Goal: Task Accomplishment & Management: Manage account settings

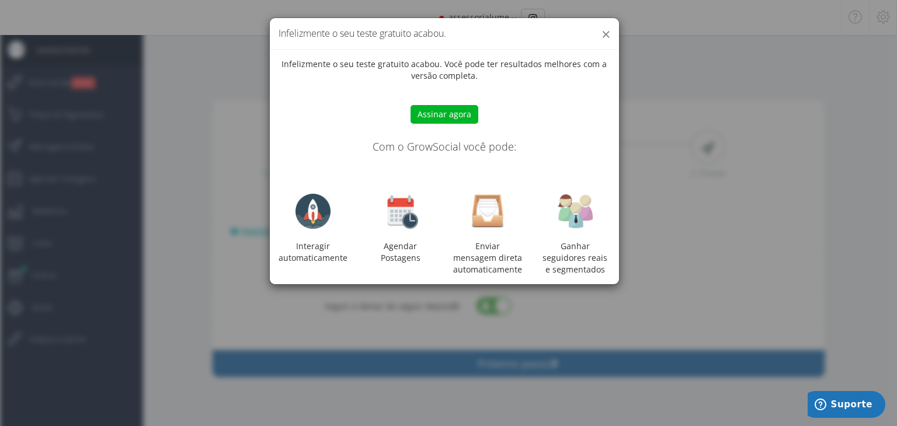
click at [608, 37] on button "×" at bounding box center [605, 34] width 9 height 16
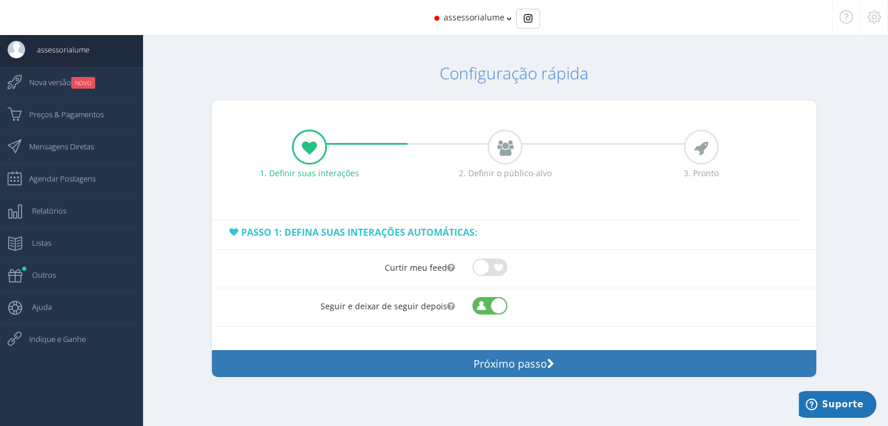
click at [484, 22] on span "assessorialume" at bounding box center [474, 17] width 61 height 11
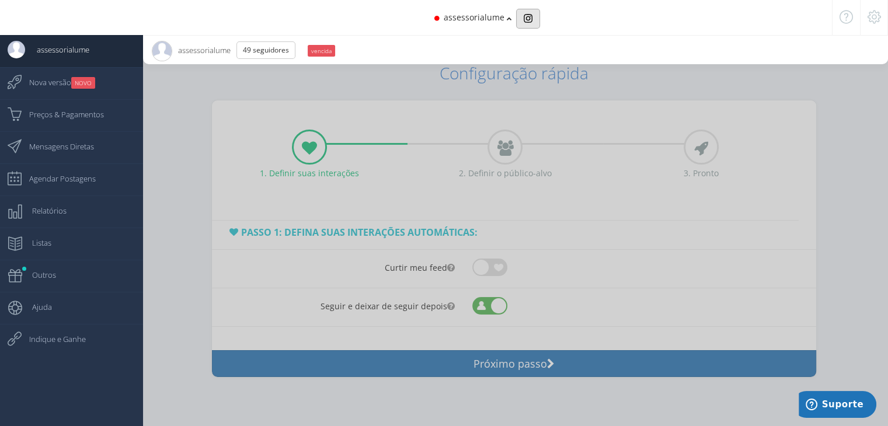
click at [530, 18] on img "Basic example" at bounding box center [528, 18] width 9 height 9
click at [588, 198] on div at bounding box center [444, 213] width 888 height 426
click at [564, 393] on div at bounding box center [444, 213] width 888 height 426
click at [564, 362] on div at bounding box center [444, 213] width 888 height 426
click at [362, 189] on div at bounding box center [444, 213] width 888 height 426
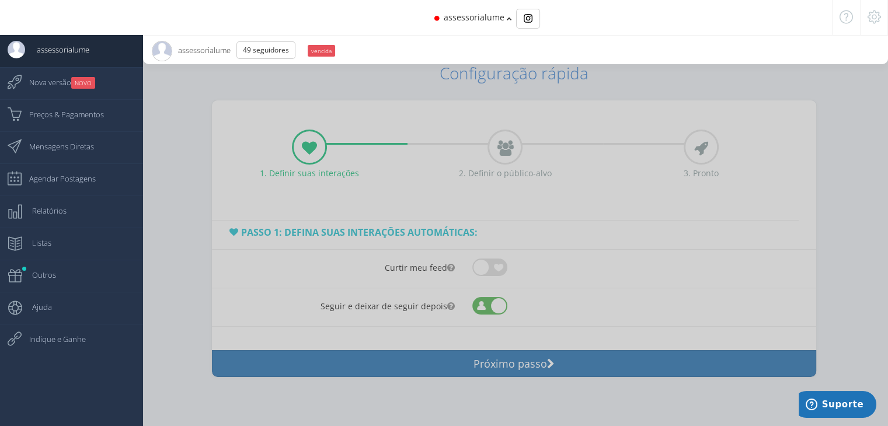
click at [881, 15] on div at bounding box center [874, 17] width 28 height 35
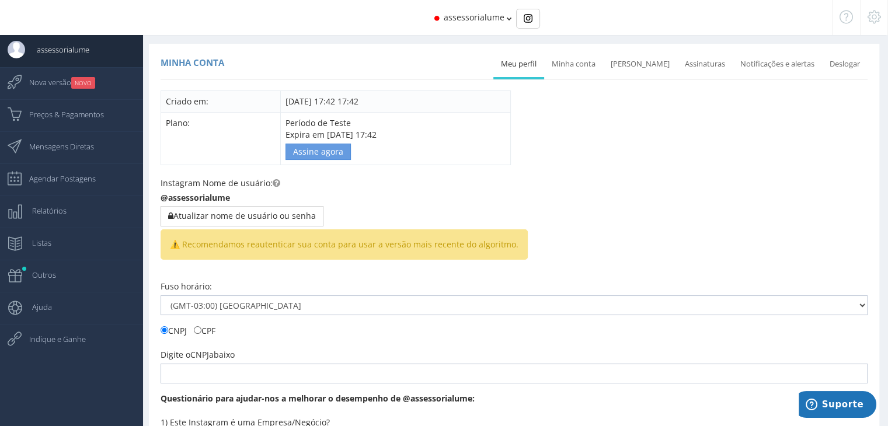
click at [866, 14] on div at bounding box center [874, 17] width 28 height 35
click at [873, 24] on div at bounding box center [874, 17] width 28 height 35
click at [482, 17] on span "assessorialume" at bounding box center [474, 17] width 61 height 11
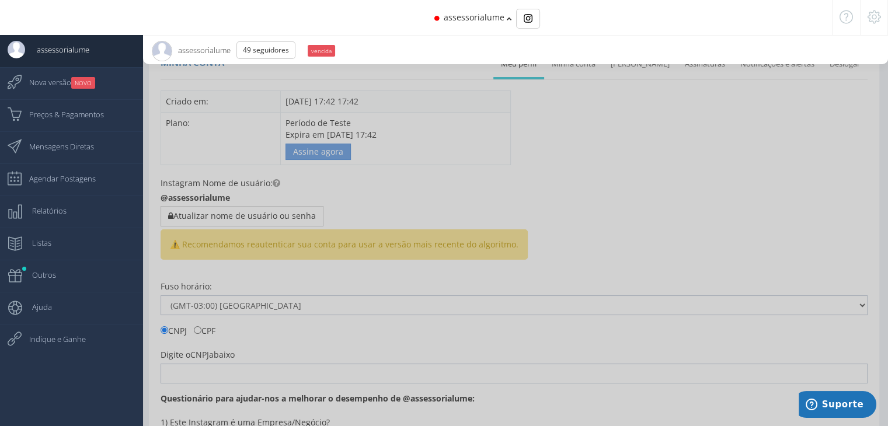
click at [484, 18] on span "assessorialume" at bounding box center [474, 17] width 61 height 11
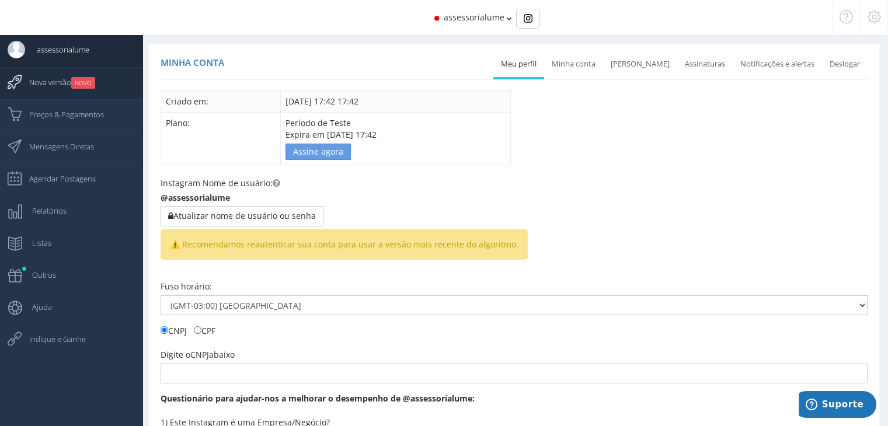
click at [74, 79] on small "NOVO" at bounding box center [83, 83] width 24 height 12
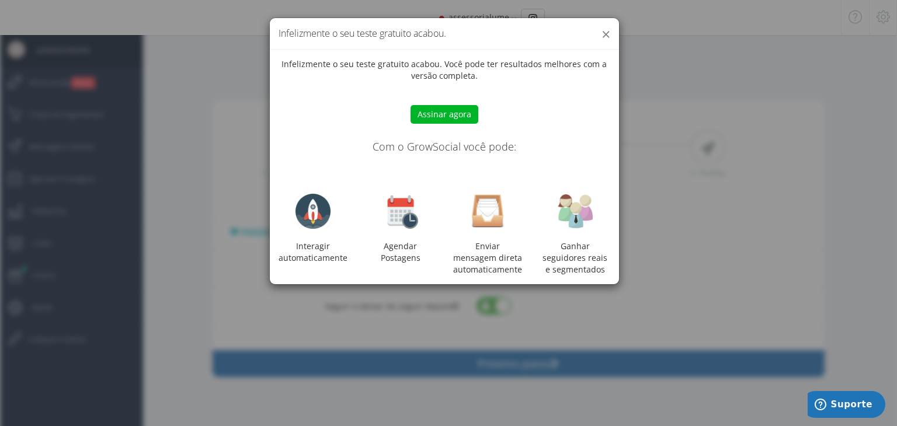
click at [605, 29] on button "×" at bounding box center [605, 34] width 9 height 16
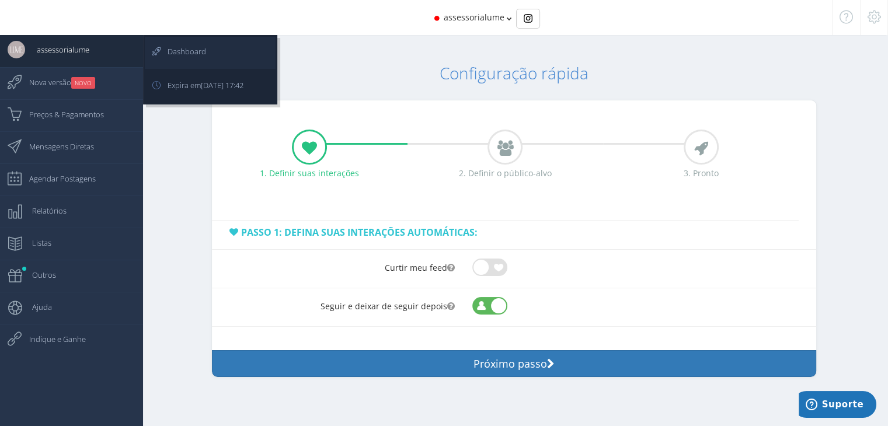
click at [195, 52] on span "Dashboard" at bounding box center [181, 51] width 50 height 29
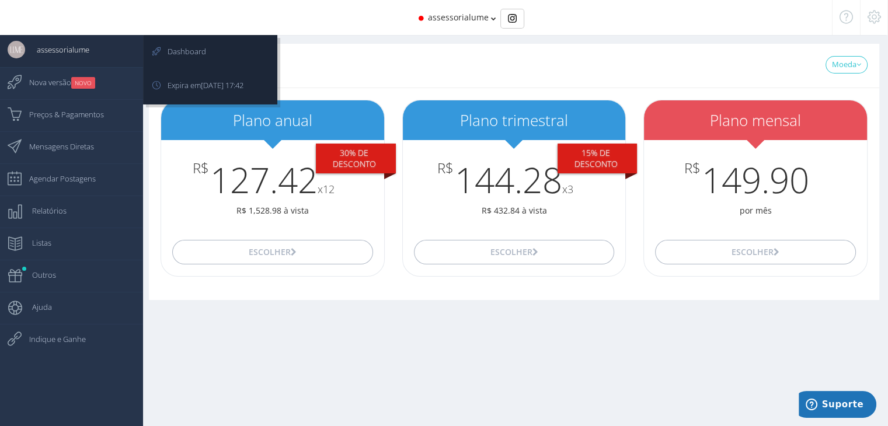
click at [75, 50] on span "assessorialume" at bounding box center [57, 49] width 64 height 29
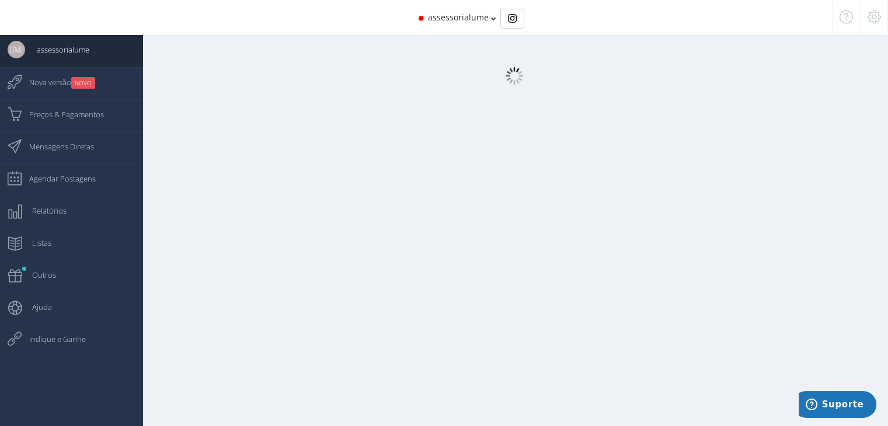
click at [480, 20] on span "assessorialume" at bounding box center [458, 17] width 61 height 11
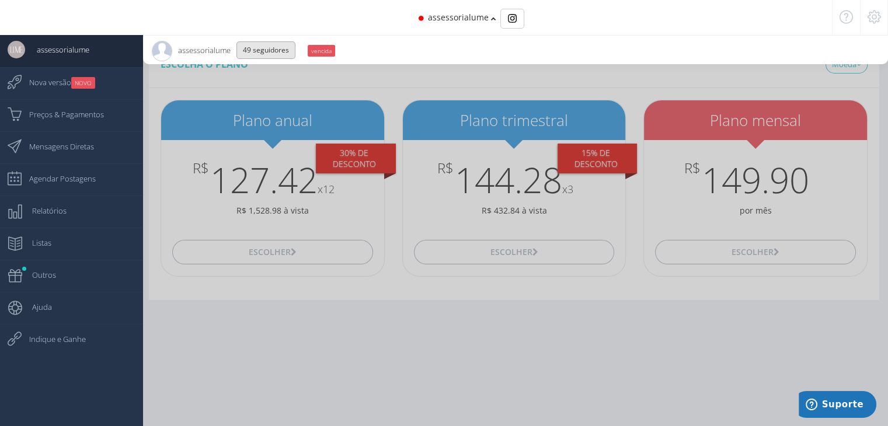
click at [270, 54] on button "49 Seguidores" at bounding box center [265, 50] width 59 height 18
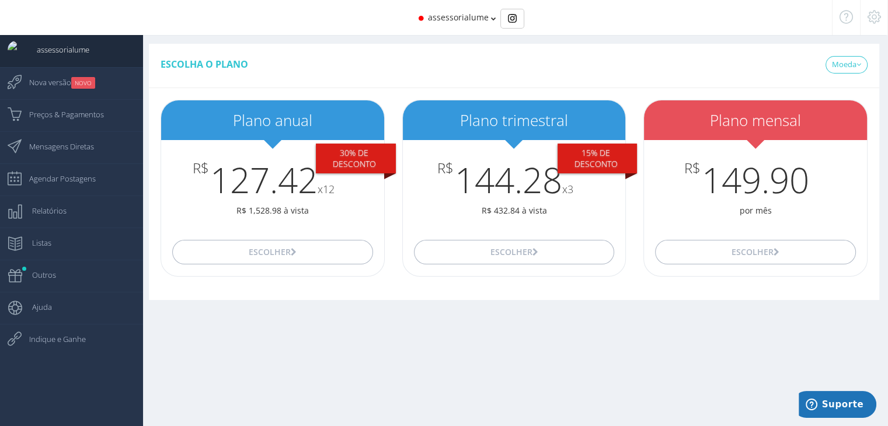
click at [880, 18] on icon at bounding box center [873, 17] width 13 height 8
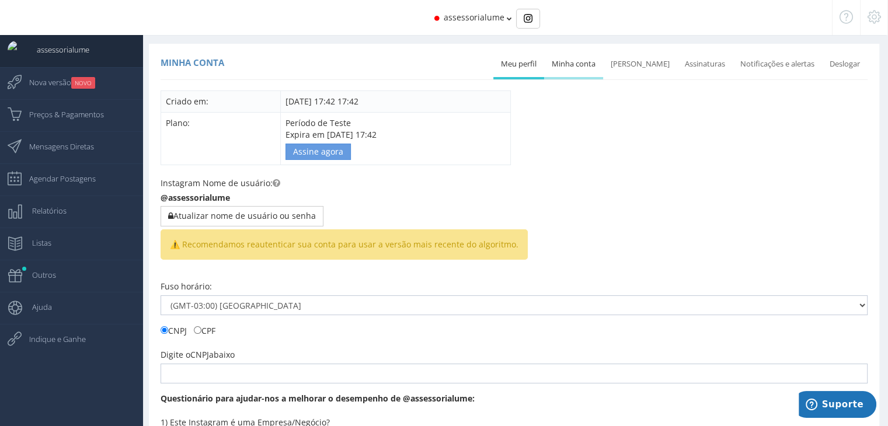
click at [581, 58] on link "Minha conta" at bounding box center [573, 64] width 59 height 26
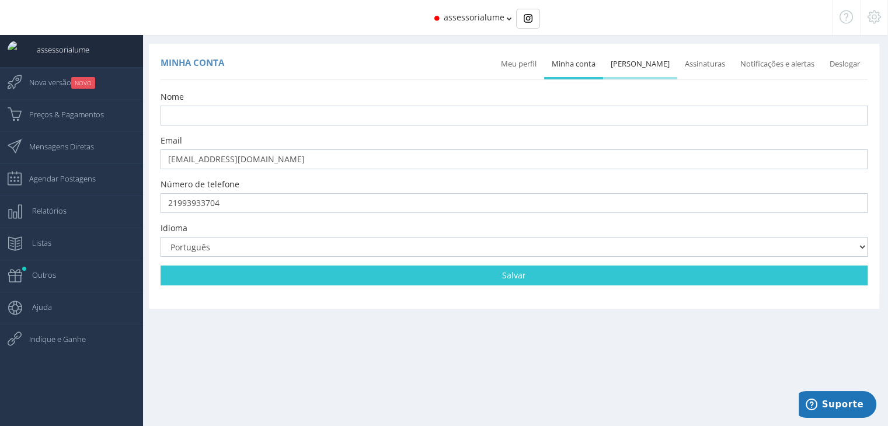
click at [657, 66] on link "[PERSON_NAME]" at bounding box center [640, 64] width 74 height 26
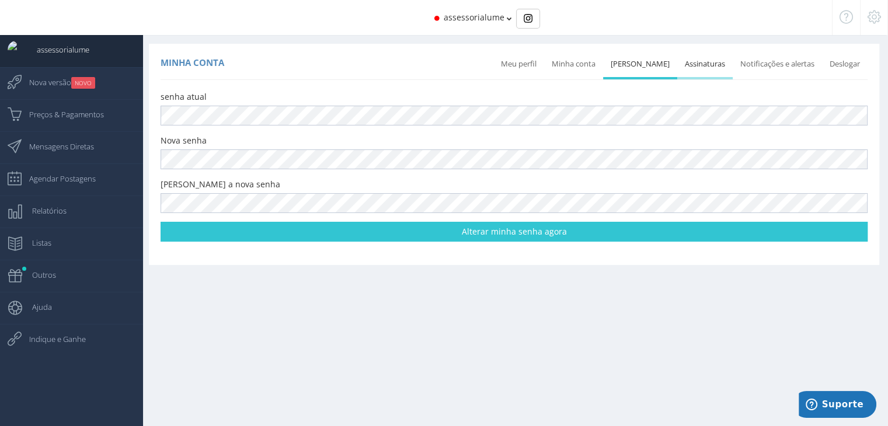
click at [693, 60] on link "Assinaturas" at bounding box center [704, 64] width 55 height 26
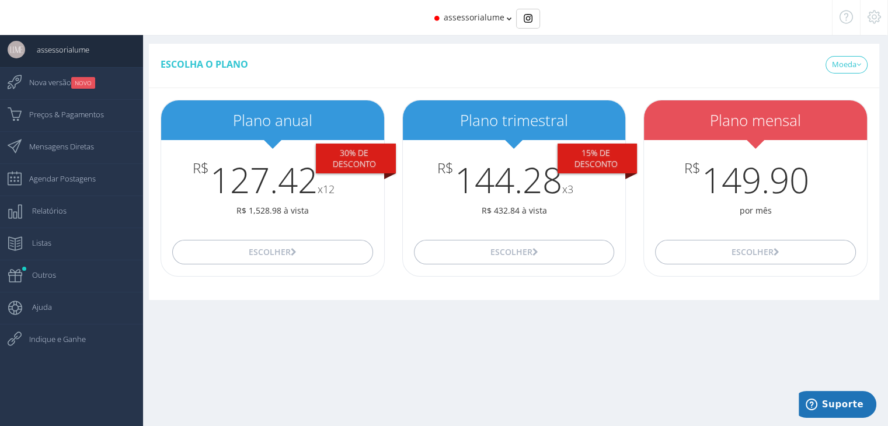
click at [873, 19] on icon at bounding box center [873, 17] width 13 height 8
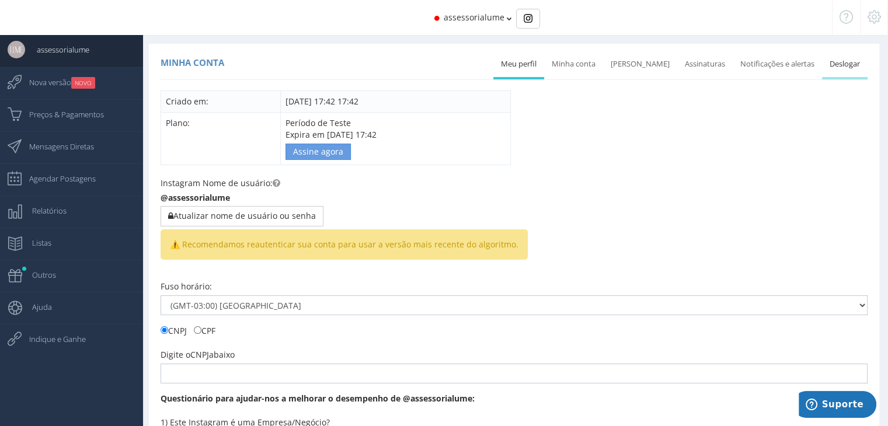
click at [863, 72] on link "Deslogar" at bounding box center [845, 64] width 46 height 26
